Goal: Task Accomplishment & Management: Manage account settings

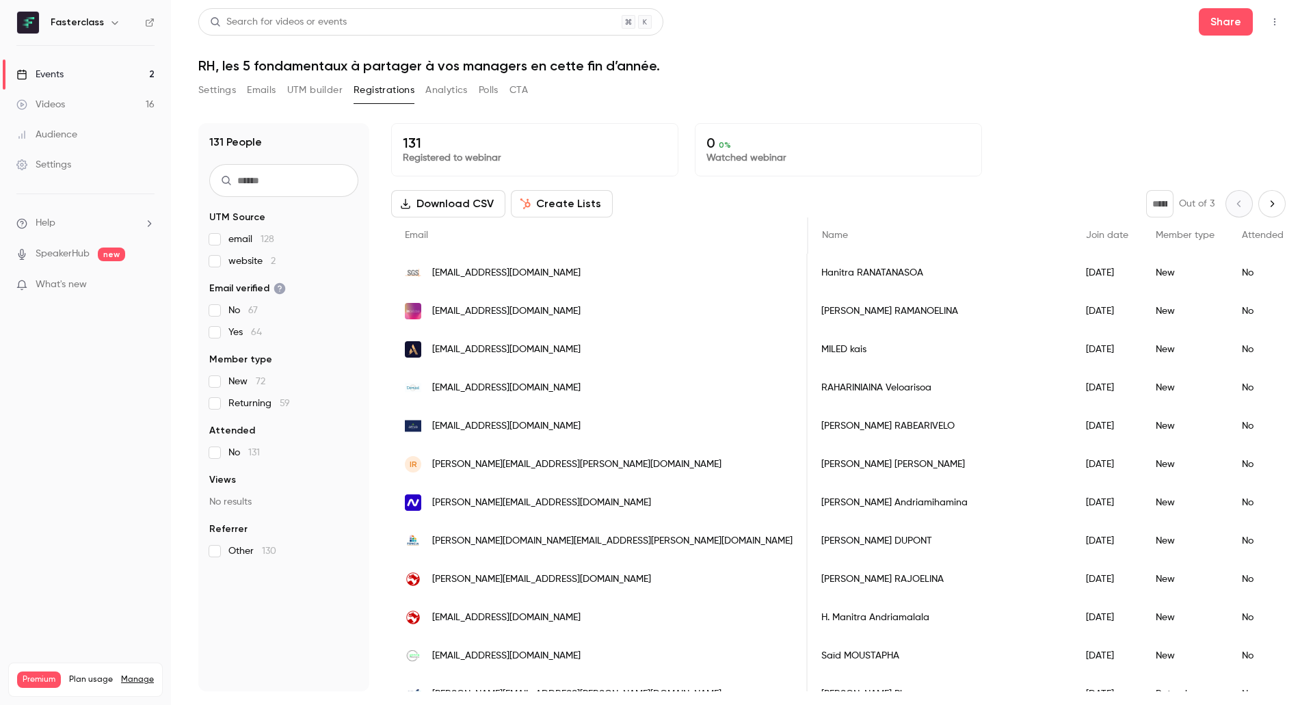
scroll to position [0, 303]
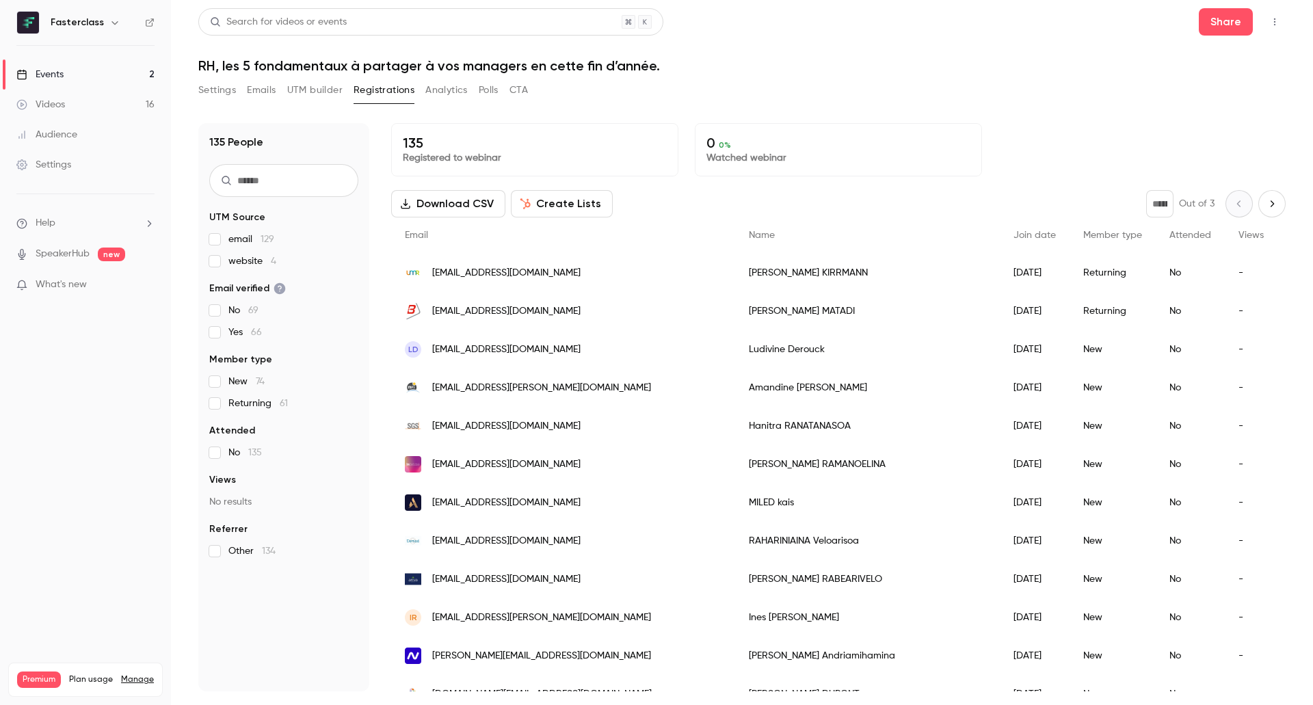
click at [115, 66] on link "Events 2" at bounding box center [85, 74] width 171 height 30
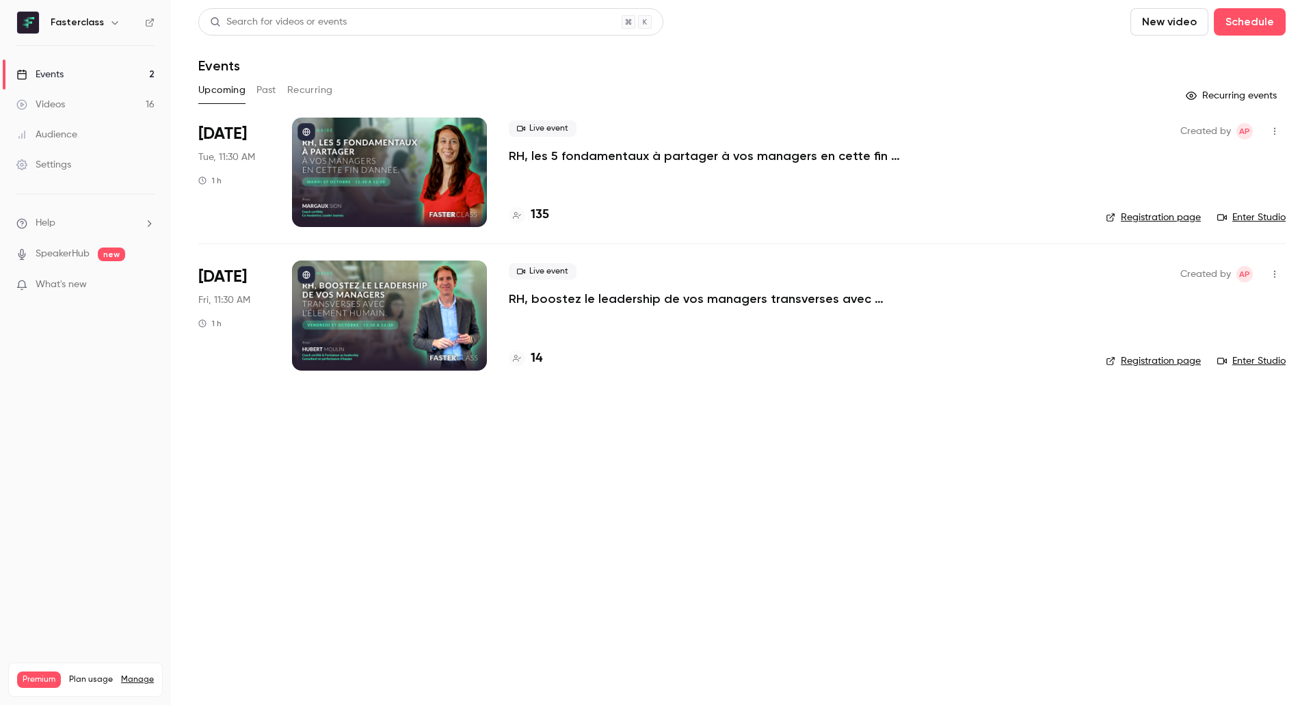
click at [594, 298] on p "RH, boostez le leadership de vos managers transverses avec l’Élement Humain." at bounding box center [714, 299] width 410 height 16
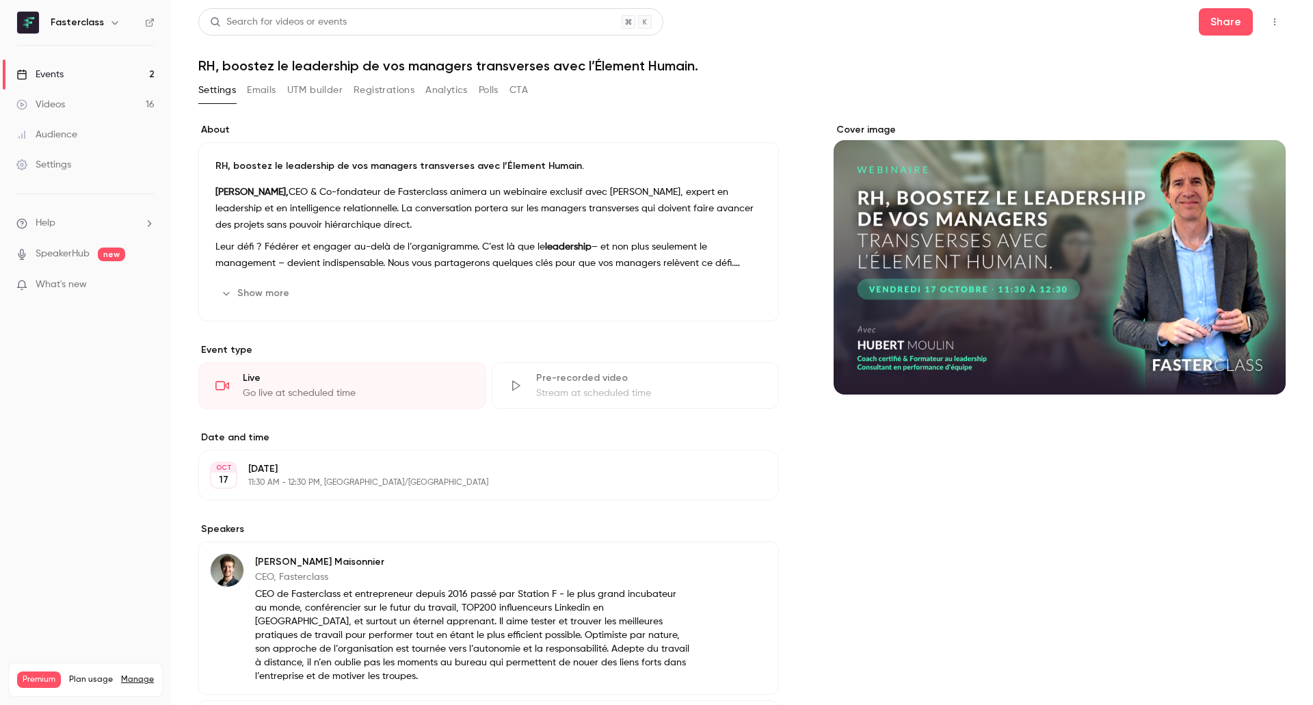
click at [594, 298] on div "Show more Edit" at bounding box center [488, 293] width 546 height 22
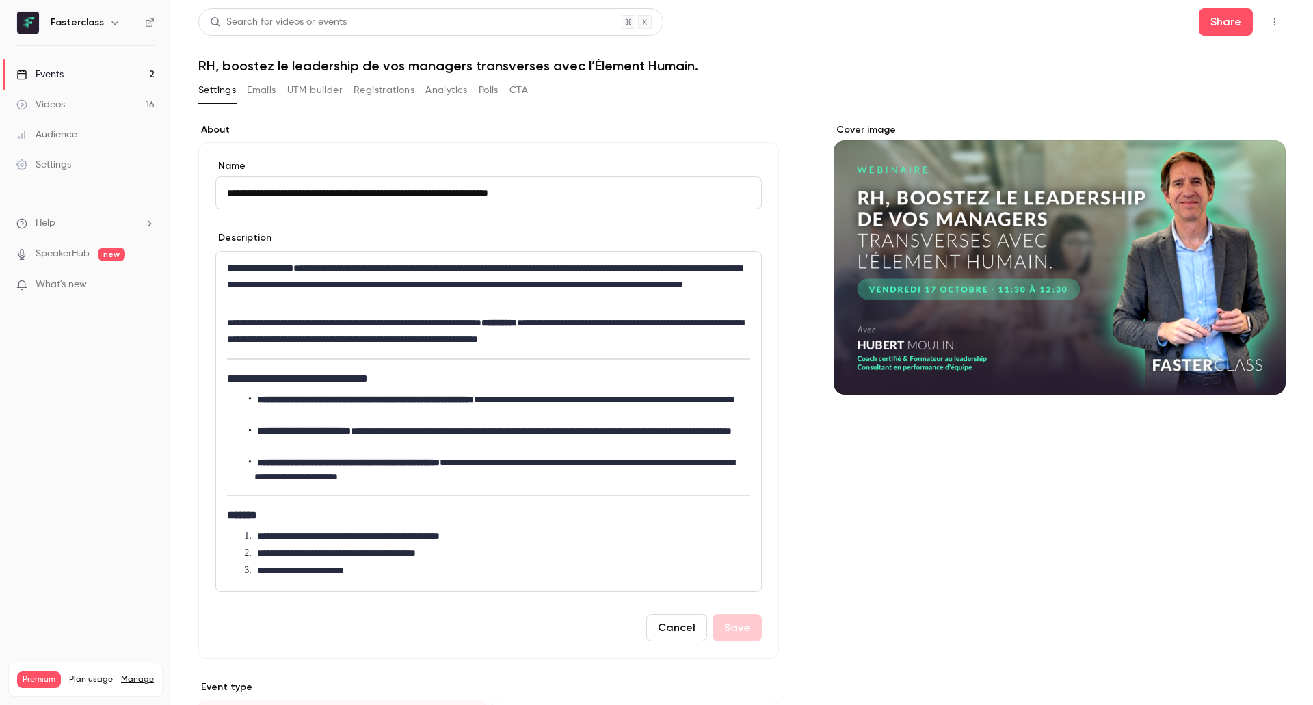
click at [394, 88] on button "Registrations" at bounding box center [384, 90] width 61 height 22
